Goal: Task Accomplishment & Management: Manage account settings

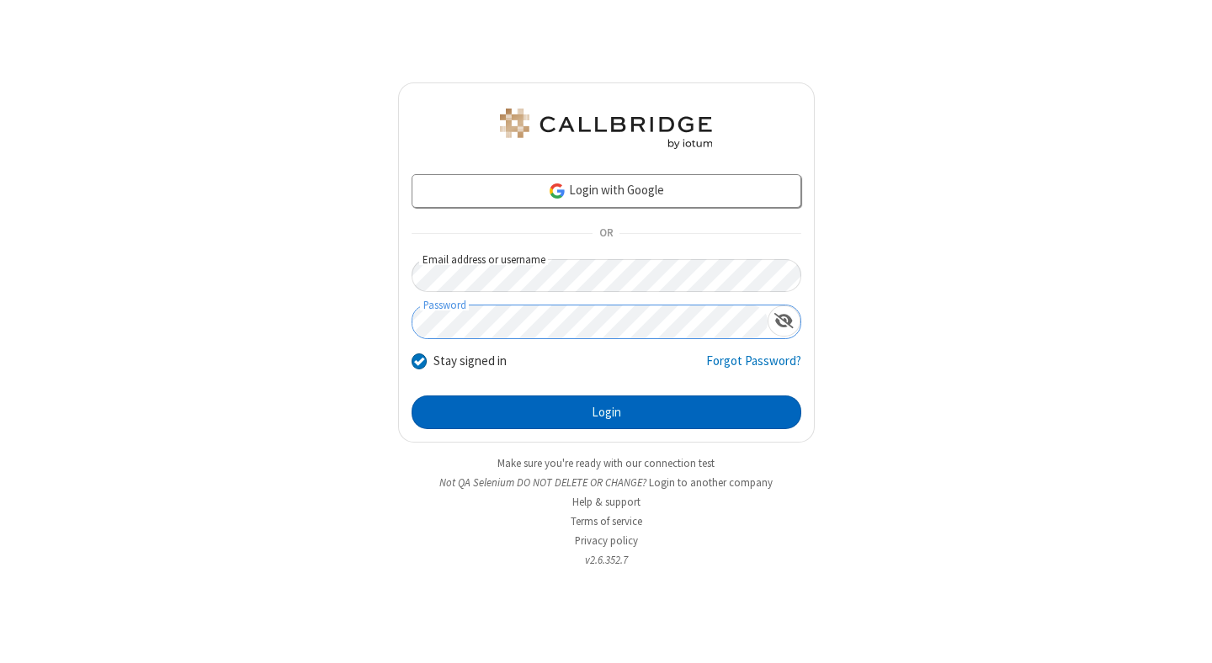
click at [606, 412] on button "Login" at bounding box center [607, 413] width 390 height 34
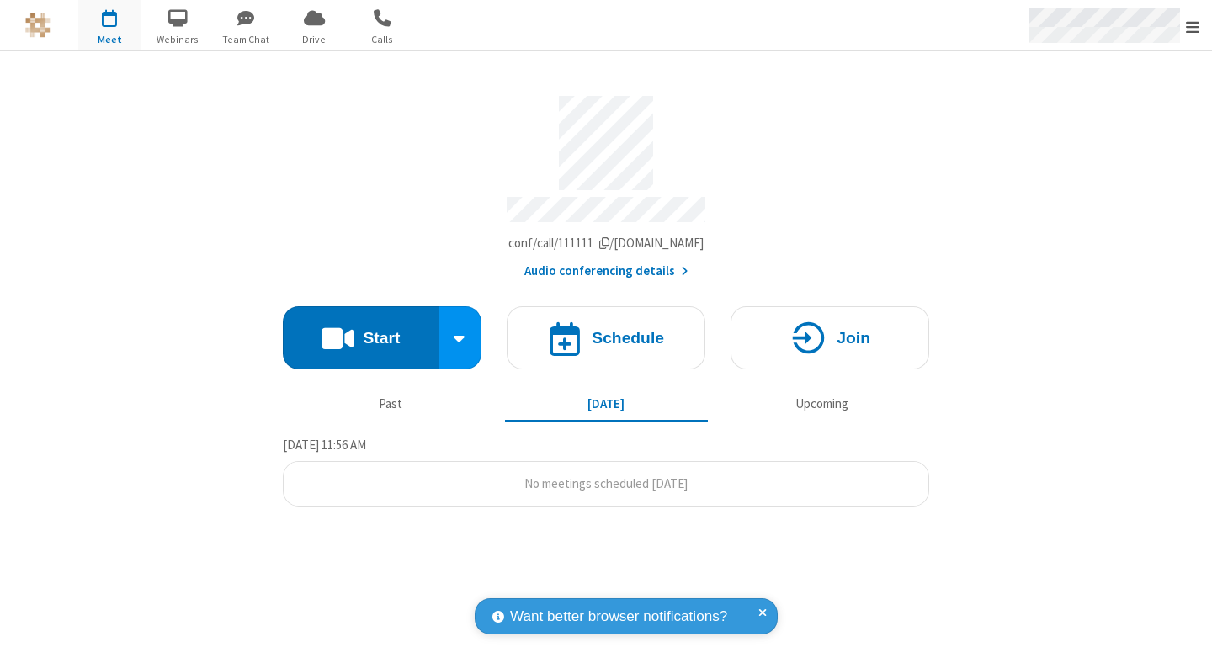
click at [1192, 26] on span "Open menu" at bounding box center [1192, 27] width 13 height 17
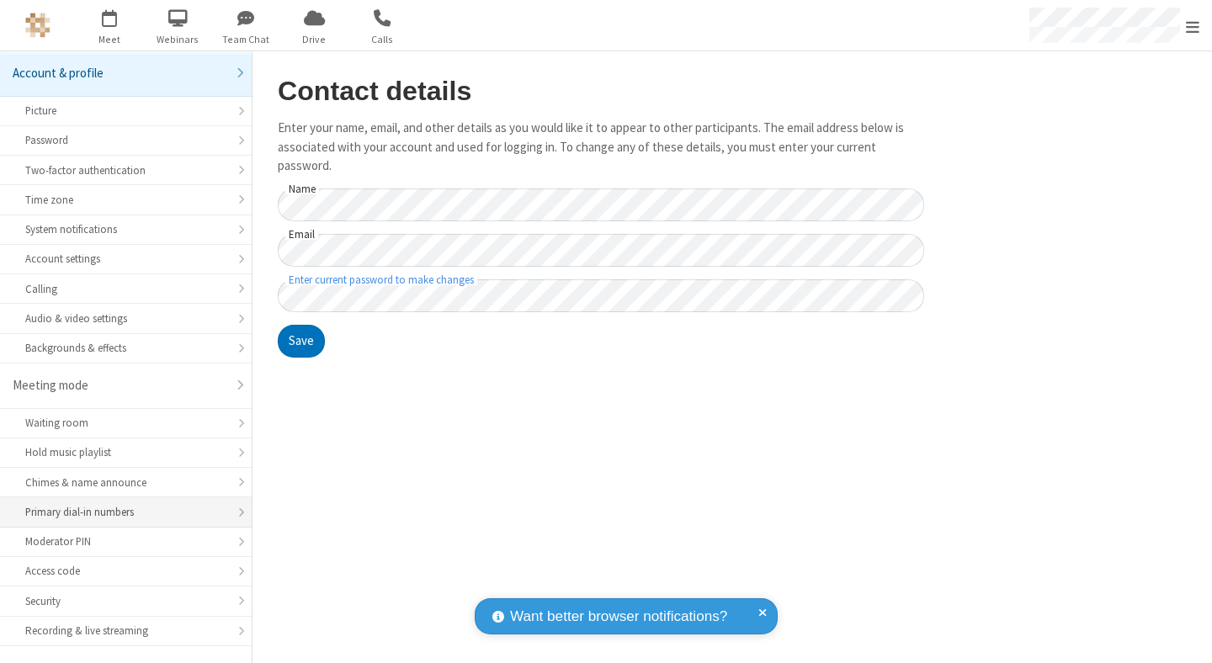
click at [120, 504] on div "Primary dial-in numbers" at bounding box center [125, 512] width 201 height 16
